Goal: Information Seeking & Learning: Learn about a topic

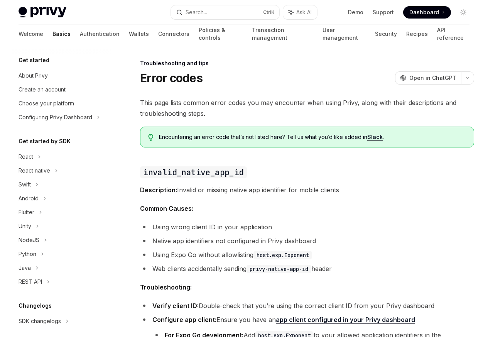
scroll to position [73, 0]
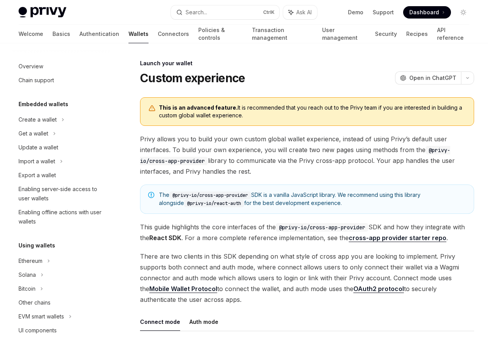
scroll to position [354, 0]
